Goal: Information Seeking & Learning: Check status

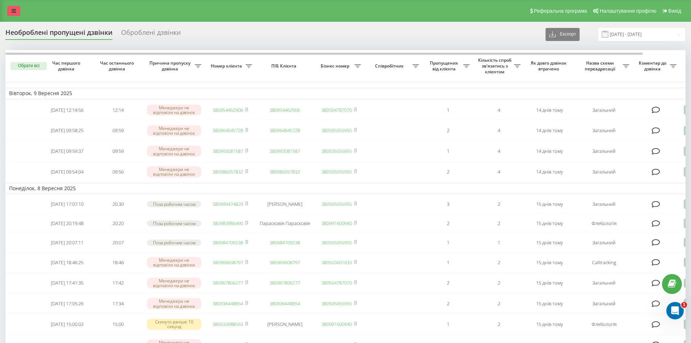
drag, startPoint x: 10, startPoint y: 8, endPoint x: 19, endPoint y: 10, distance: 9.3
click at [11, 7] on link at bounding box center [13, 11] width 13 height 10
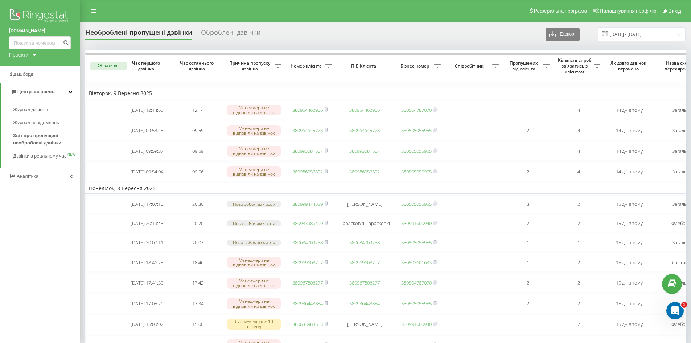
click at [462, 20] on div "Реферальна програма Налаштування профілю Вихід" at bounding box center [345, 11] width 691 height 22
click at [630, 36] on input "09.08.2025 - 09.09.2025" at bounding box center [642, 34] width 88 height 14
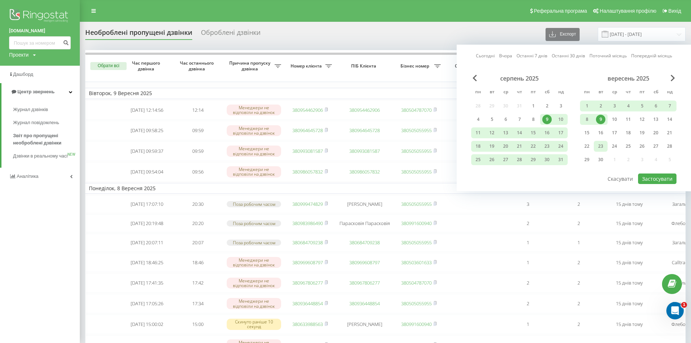
click at [599, 148] on div "23" at bounding box center [600, 145] width 9 height 9
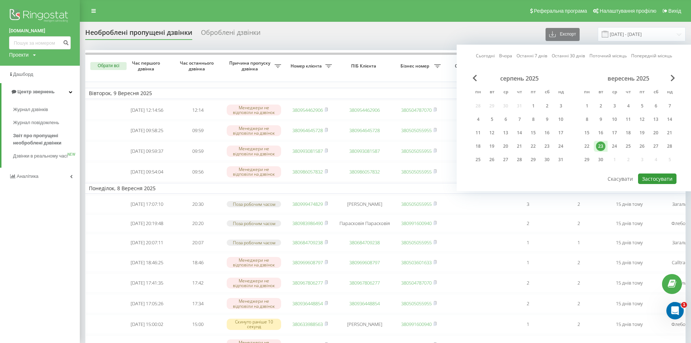
click at [662, 176] on button "Застосувати" at bounding box center [657, 178] width 38 height 11
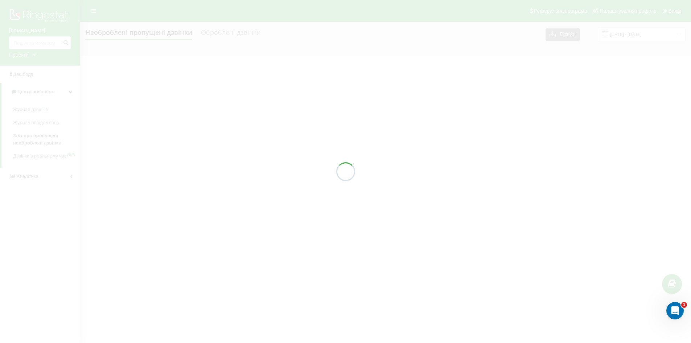
type input "23.09.2025 - 23.09.2025"
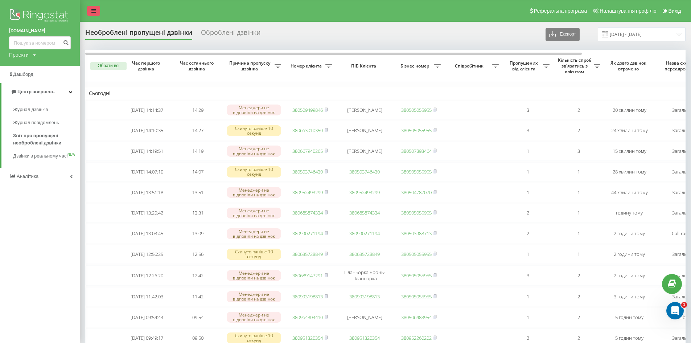
click at [92, 6] on link at bounding box center [93, 11] width 13 height 10
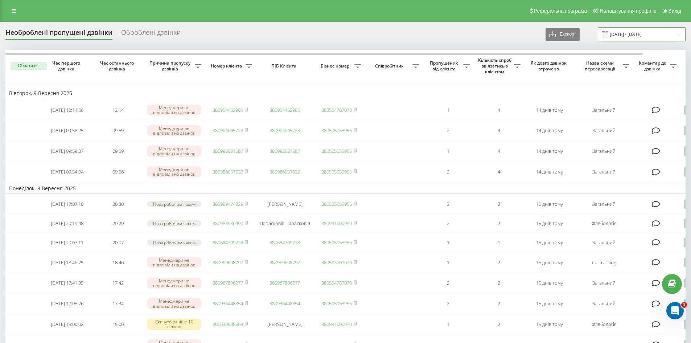
click at [629, 28] on input "09.08.2025 - 09.09.2025" at bounding box center [642, 34] width 88 height 14
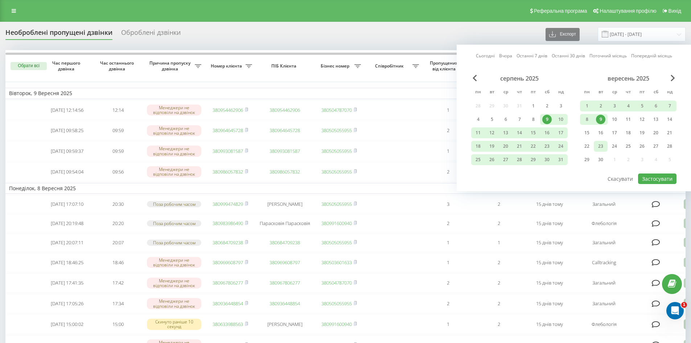
click at [602, 150] on div "23" at bounding box center [600, 145] width 9 height 9
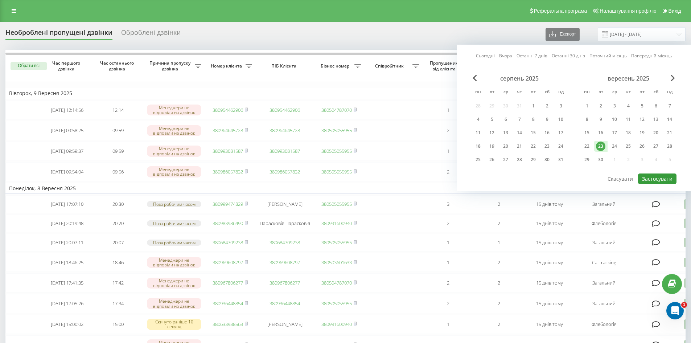
drag, startPoint x: 657, startPoint y: 178, endPoint x: 611, endPoint y: 225, distance: 65.7
click at [658, 179] on button "Застосувати" at bounding box center [657, 178] width 38 height 11
type input "[DATE] - [DATE]"
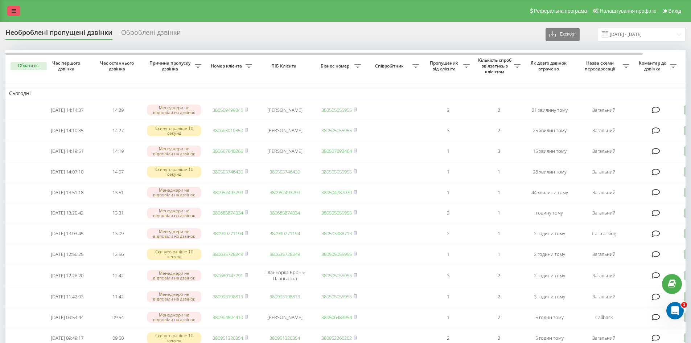
click at [13, 6] on link at bounding box center [13, 11] width 13 height 10
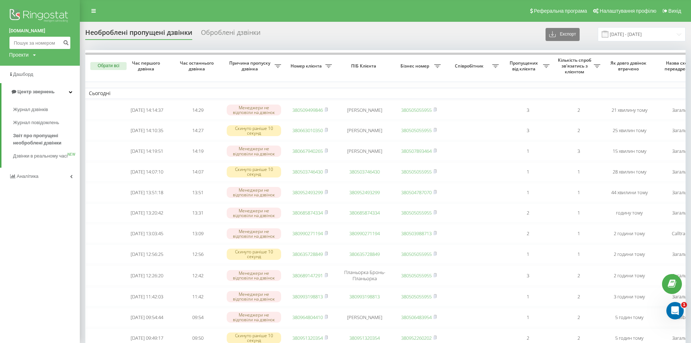
click at [27, 41] on input at bounding box center [40, 42] width 62 height 13
paste input "380956876228"
type input "380956876228"
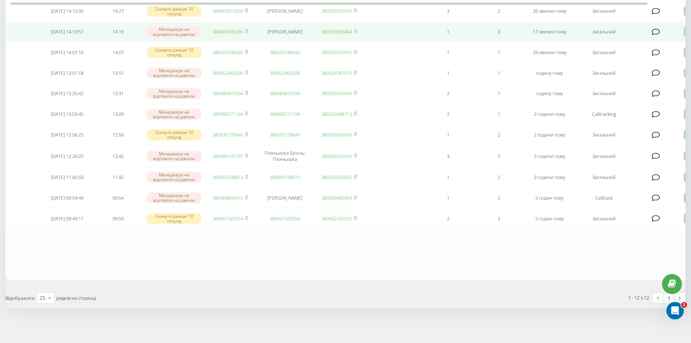
scroll to position [133, 0]
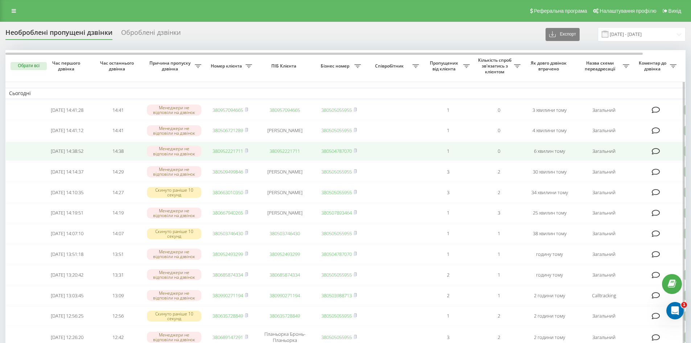
click at [237, 154] on link "380952221711" at bounding box center [228, 151] width 30 height 7
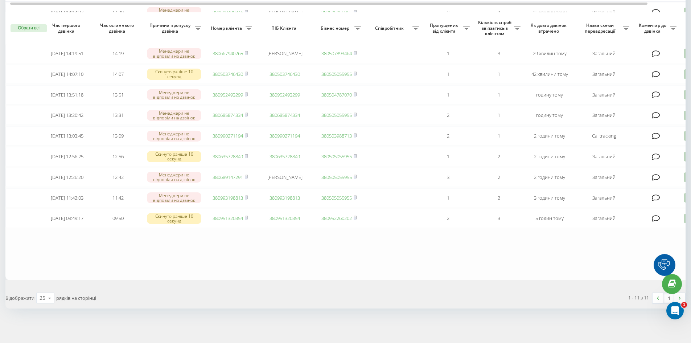
scroll to position [73, 0]
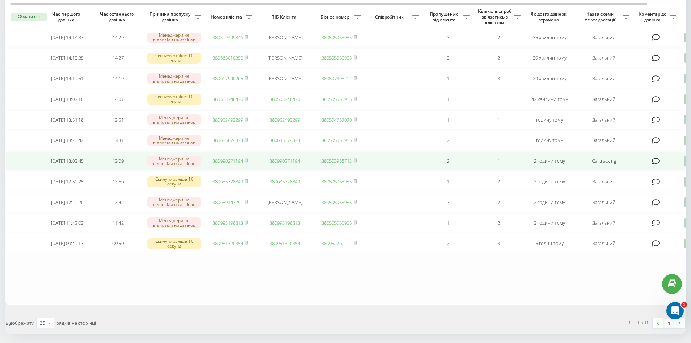
click at [235, 164] on link "380990271194" at bounding box center [228, 160] width 30 height 7
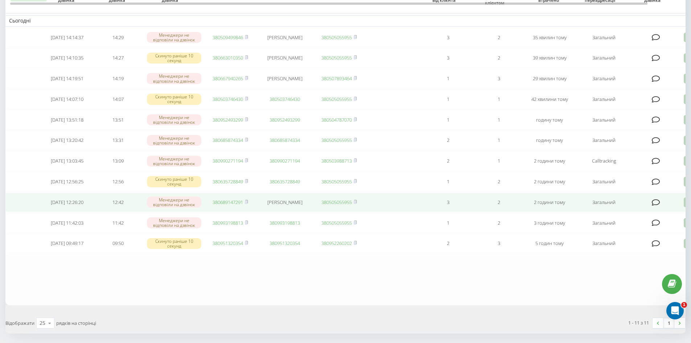
scroll to position [36, 0]
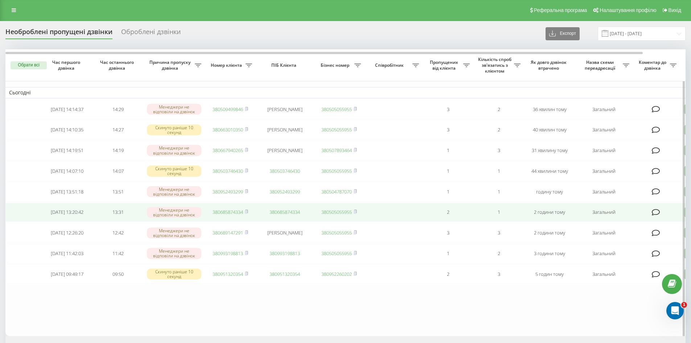
click at [227, 215] on link "380685874334" at bounding box center [228, 212] width 30 height 7
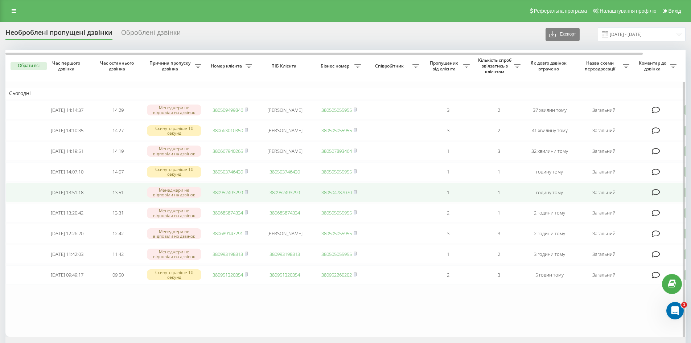
click at [238, 196] on link "380952493299" at bounding box center [228, 192] width 30 height 7
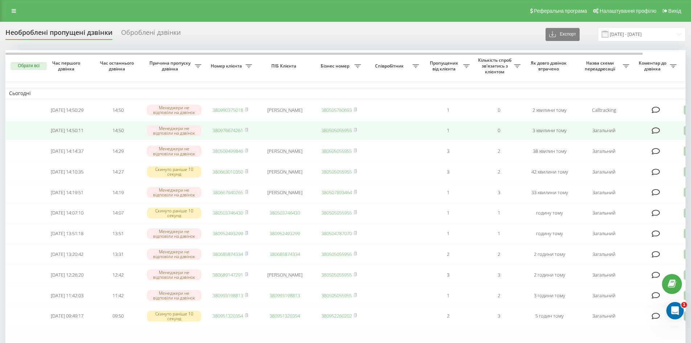
click at [227, 132] on link "380976674261" at bounding box center [228, 130] width 30 height 7
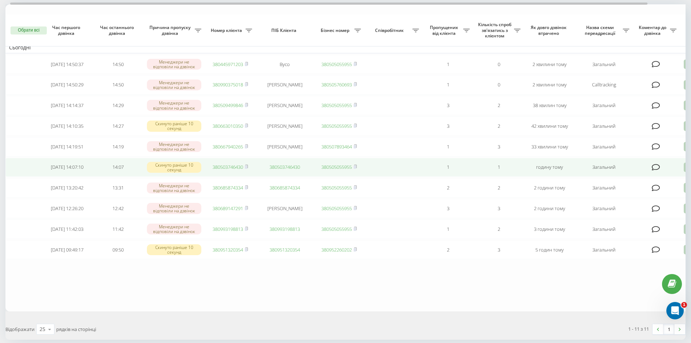
scroll to position [89, 0]
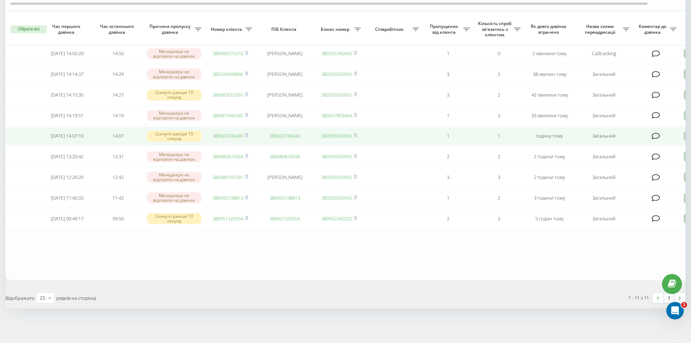
click at [230, 132] on link "380503746430" at bounding box center [228, 135] width 30 height 7
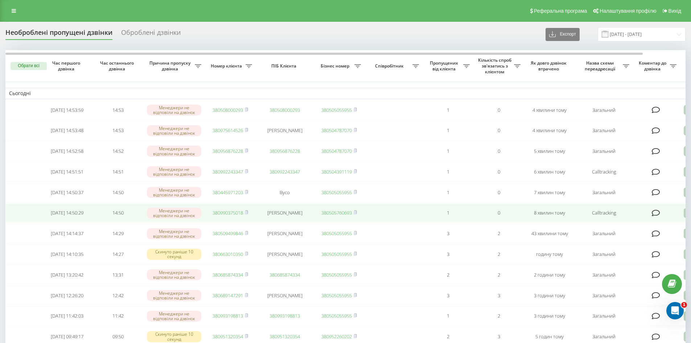
click at [238, 216] on link "380990375018" at bounding box center [228, 212] width 30 height 7
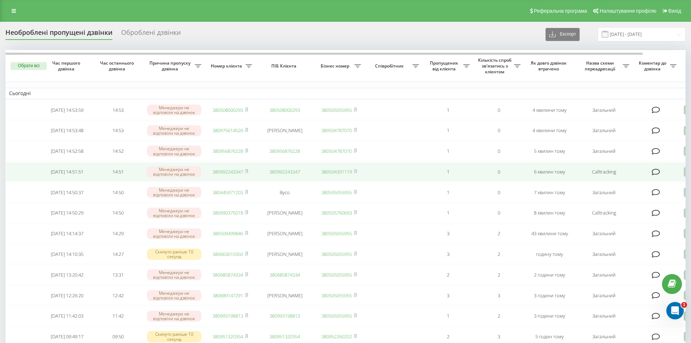
click at [237, 174] on link "380992243347" at bounding box center [228, 171] width 30 height 7
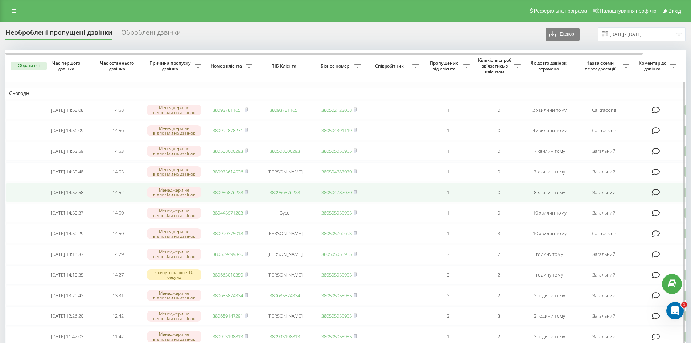
click at [228, 196] on link "380956876228" at bounding box center [228, 192] width 30 height 7
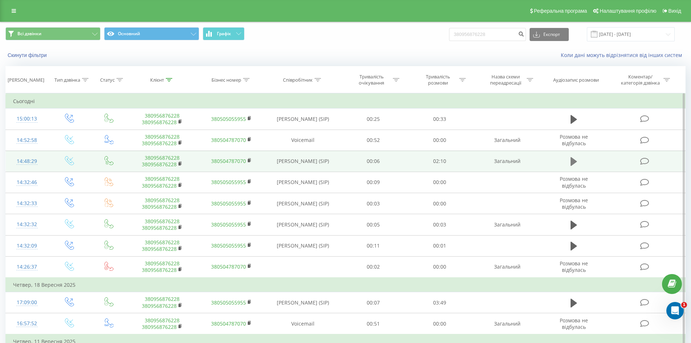
click at [572, 161] on icon at bounding box center [574, 161] width 7 height 9
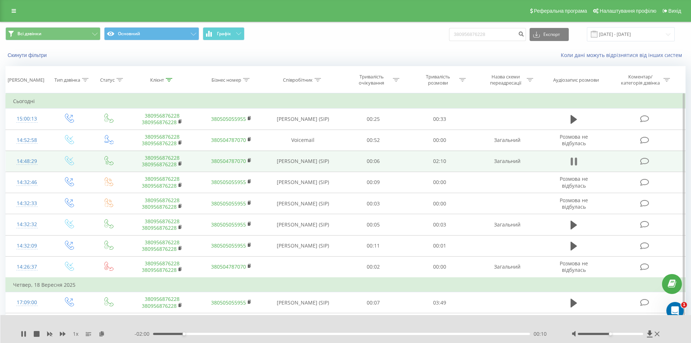
click at [576, 159] on icon at bounding box center [576, 161] width 2 height 8
click at [569, 162] on button at bounding box center [573, 161] width 11 height 11
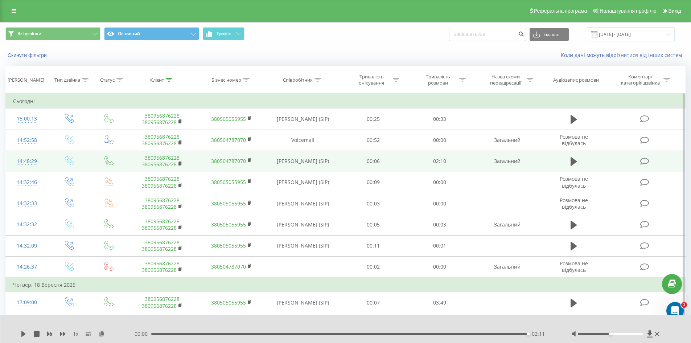
click at [567, 163] on td at bounding box center [574, 161] width 64 height 21
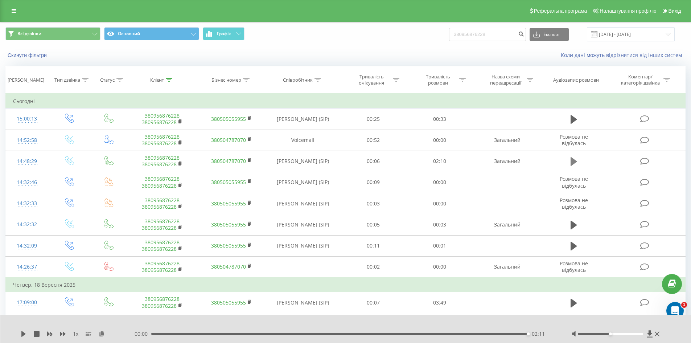
click at [571, 161] on icon at bounding box center [574, 161] width 7 height 9
click at [577, 162] on button at bounding box center [573, 161] width 11 height 11
click at [19, 333] on div "1 x 00:00 02:11 02:11" at bounding box center [345, 329] width 691 height 28
click at [23, 333] on icon at bounding box center [23, 334] width 4 height 6
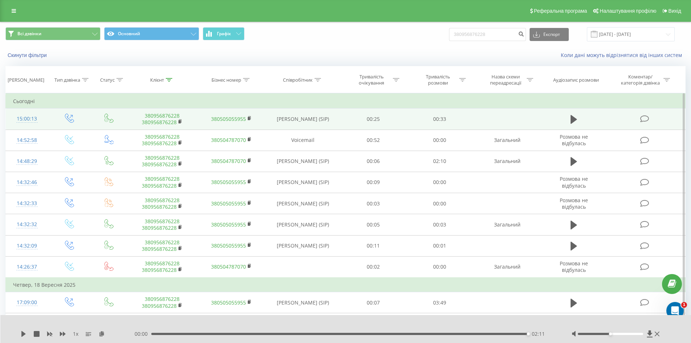
click at [582, 121] on td at bounding box center [574, 118] width 64 height 21
click at [575, 116] on icon at bounding box center [574, 119] width 7 height 10
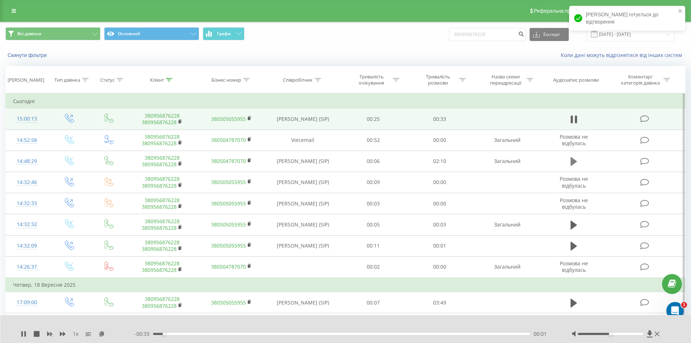
click at [574, 161] on icon at bounding box center [574, 161] width 7 height 9
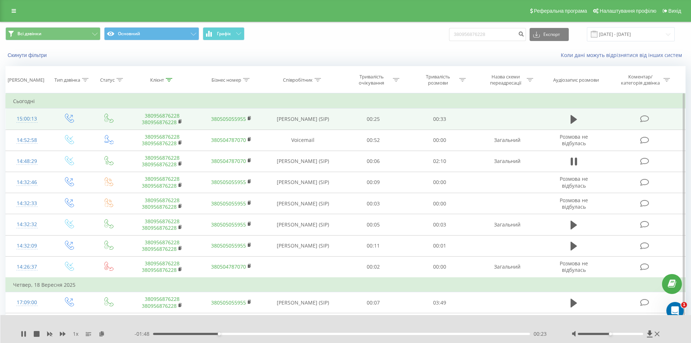
drag, startPoint x: 277, startPoint y: 332, endPoint x: 277, endPoint y: 337, distance: 4.4
click at [277, 333] on div "- 01:48 00:23 00:23" at bounding box center [344, 333] width 419 height 7
click at [277, 337] on div "- 01:48 00:23 00:23" at bounding box center [344, 333] width 419 height 7
click at [276, 335] on div "- 01:47 00:23 00:23" at bounding box center [344, 333] width 419 height 7
drag, startPoint x: 276, startPoint y: 339, endPoint x: 280, endPoint y: 332, distance: 8.4
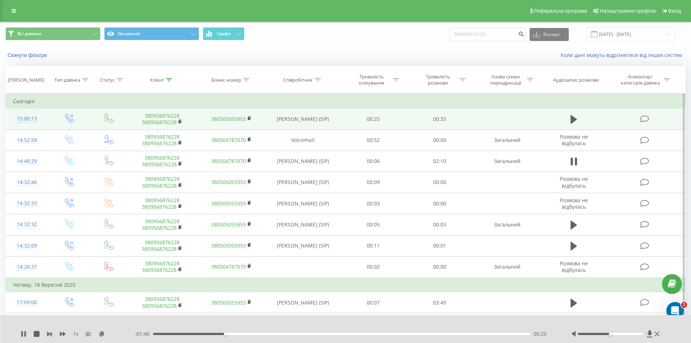
click at [277, 338] on div "1 x - 01:46 00:25 00:25" at bounding box center [345, 329] width 691 height 28
click at [280, 332] on div "- 01:45 00:25 00:25" at bounding box center [344, 333] width 419 height 7
click at [286, 333] on div "00:25" at bounding box center [341, 334] width 377 height 2
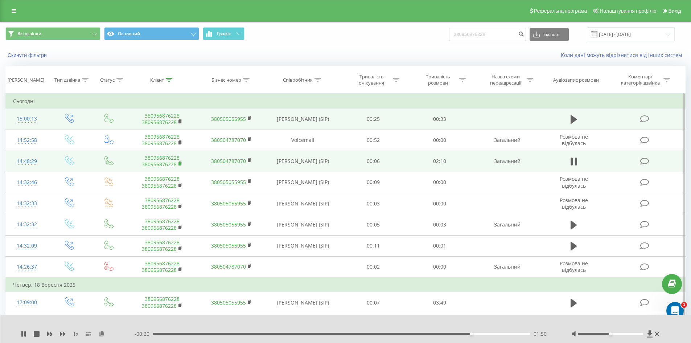
click at [178, 161] on icon at bounding box center [180, 163] width 4 height 5
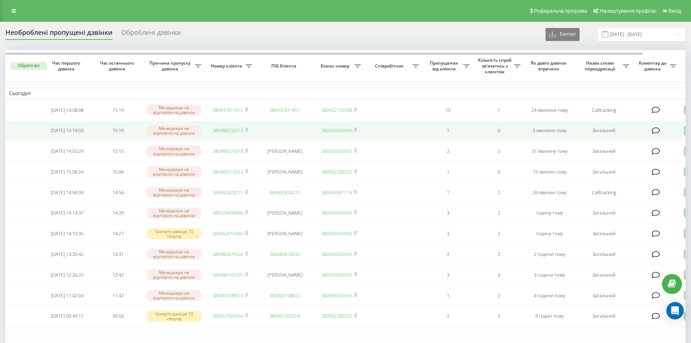
click at [234, 132] on link "380988233215" at bounding box center [228, 130] width 30 height 7
